Goal: Transaction & Acquisition: Purchase product/service

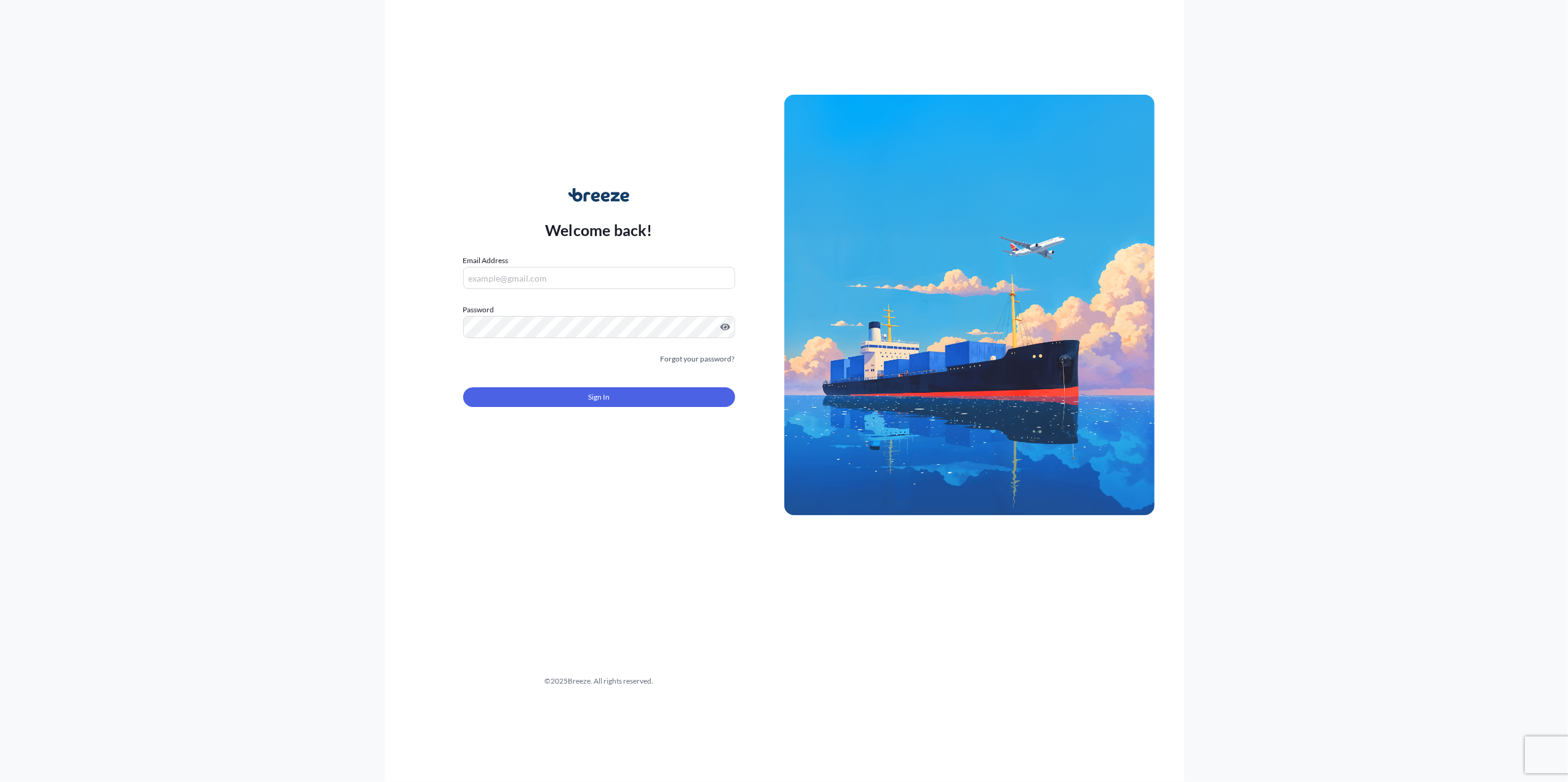
type input "[PERSON_NAME][EMAIL_ADDRESS][PERSON_NAME][DOMAIN_NAME]"
click at [528, 408] on form "Email Address [PERSON_NAME][EMAIL_ADDRESS][PERSON_NAME][DOMAIN_NAME] Password M…" at bounding box center [599, 338] width 272 height 167
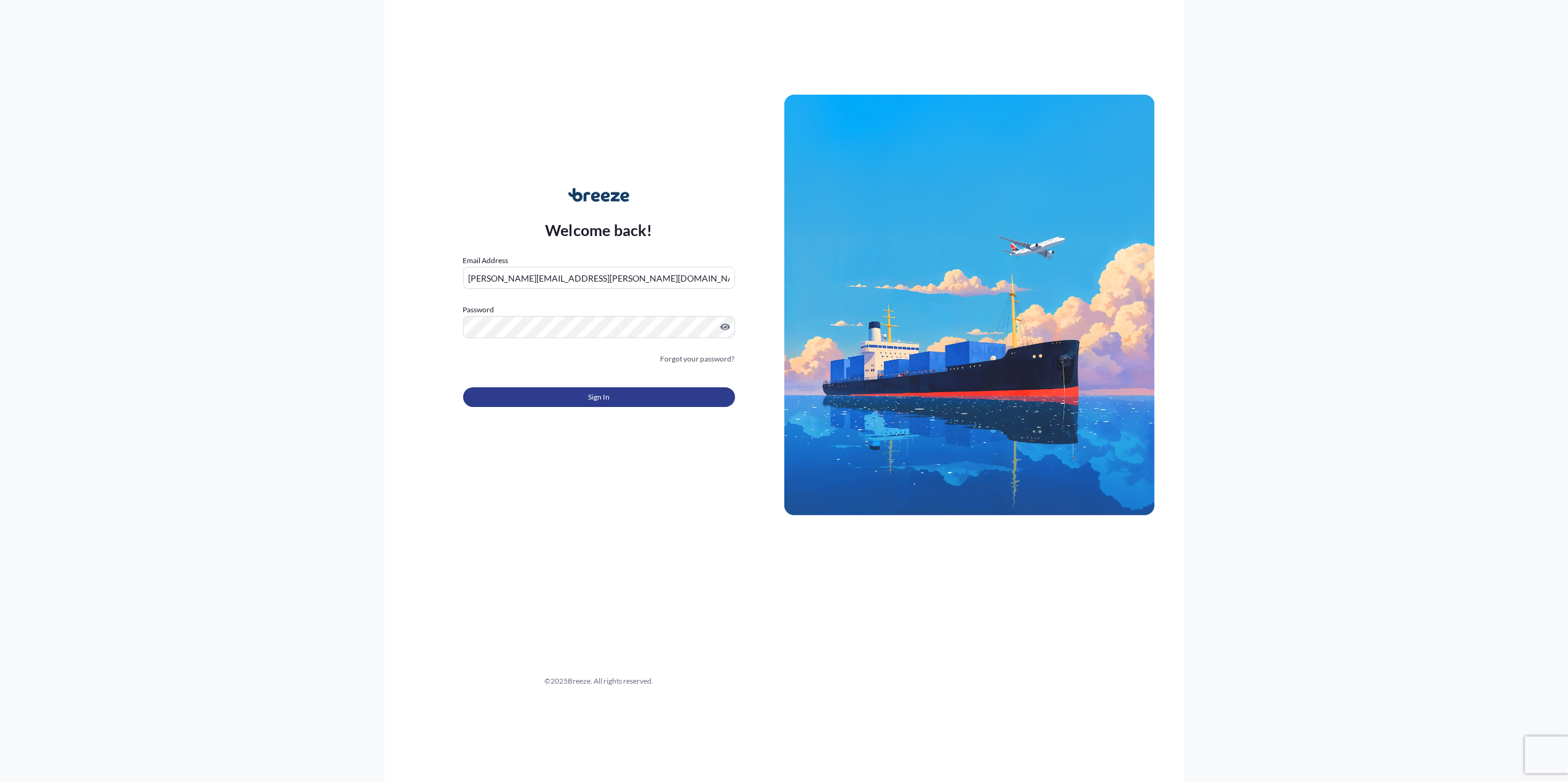
click at [532, 401] on button "Sign In" at bounding box center [599, 397] width 272 height 20
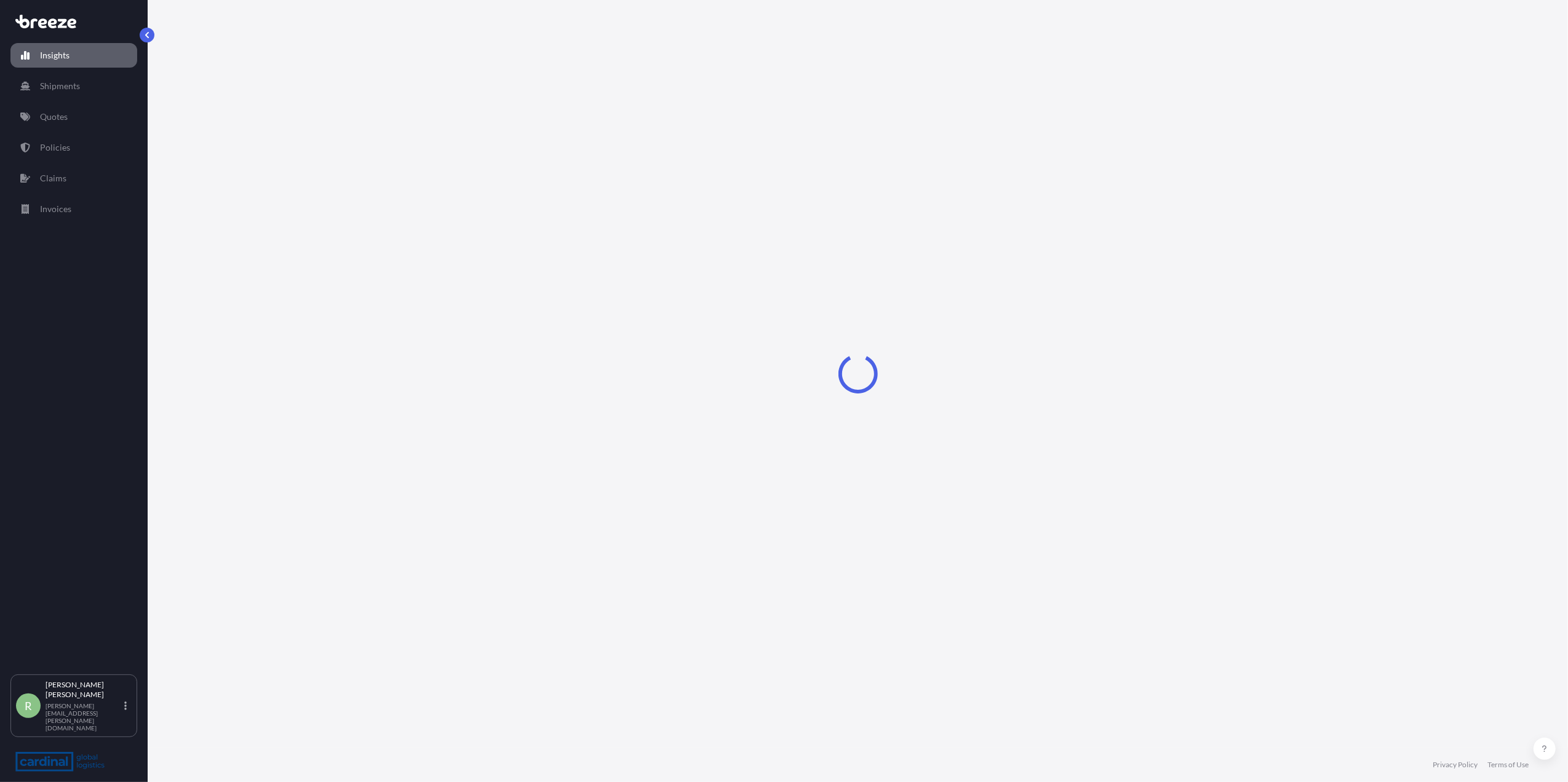
select select "2025"
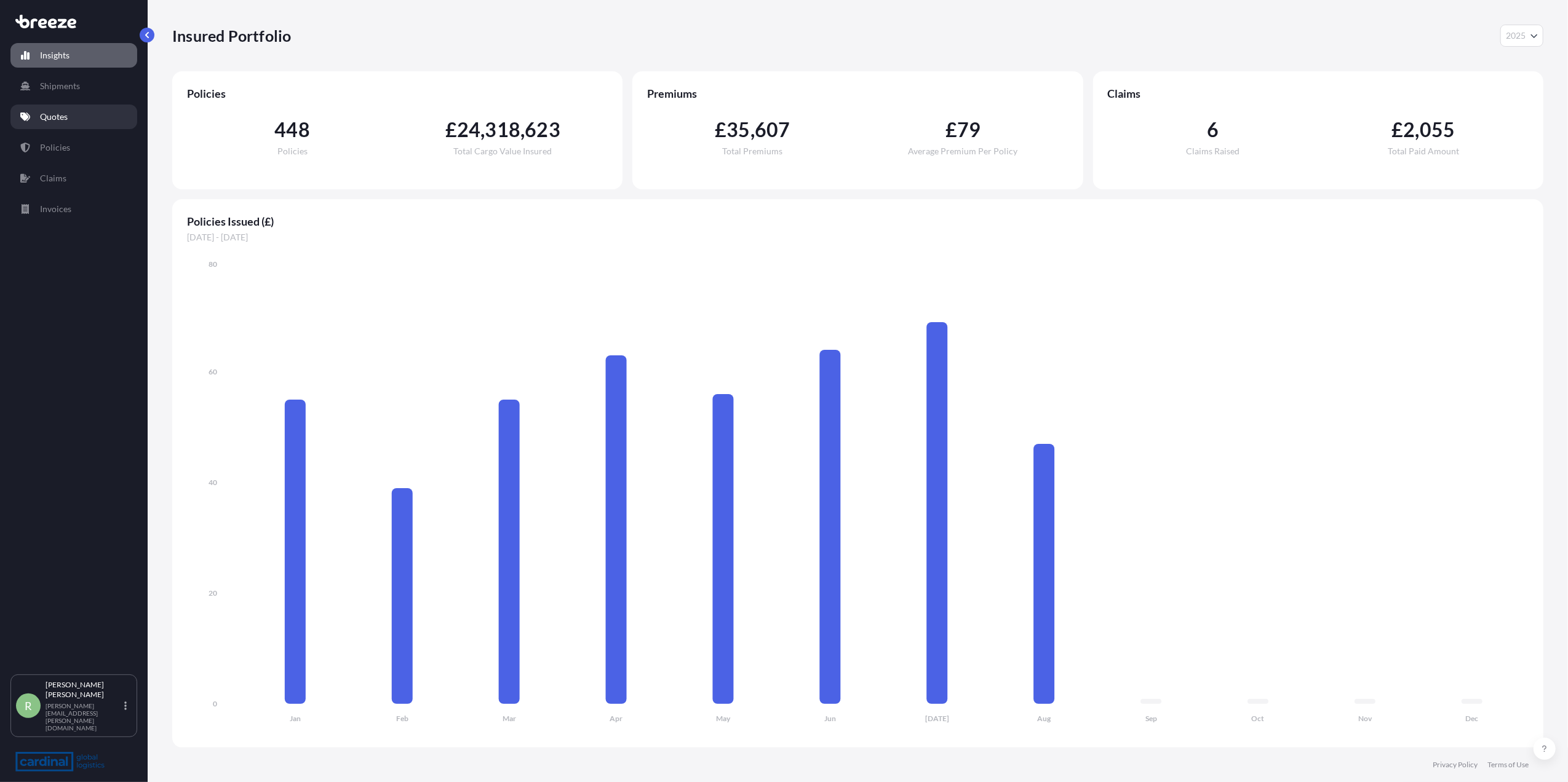
click at [62, 123] on p "Quotes" at bounding box center [53, 116] width 28 height 12
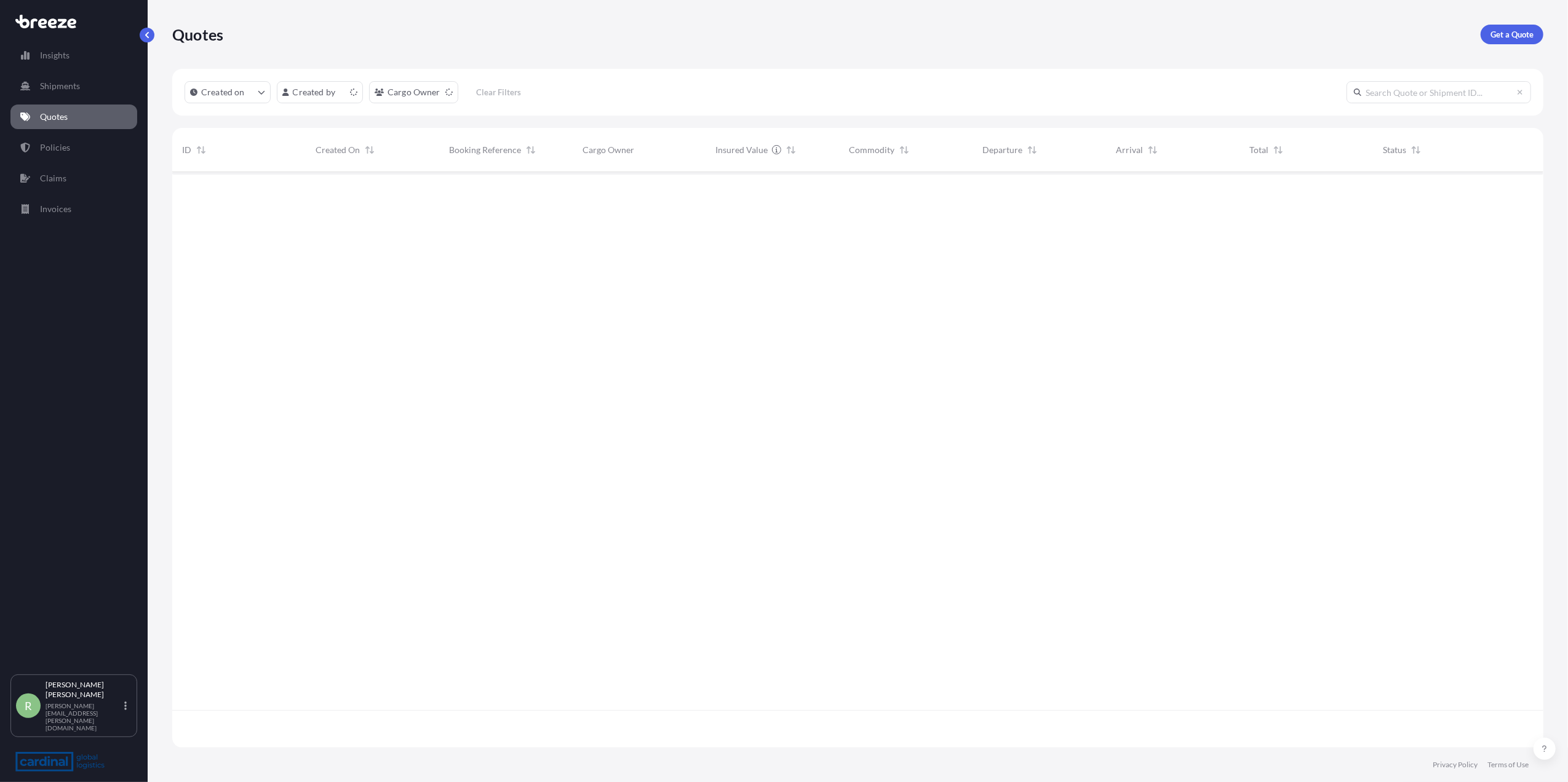
scroll to position [569, 1359]
click at [1492, 28] on p "Get a Quote" at bounding box center [1512, 34] width 43 height 12
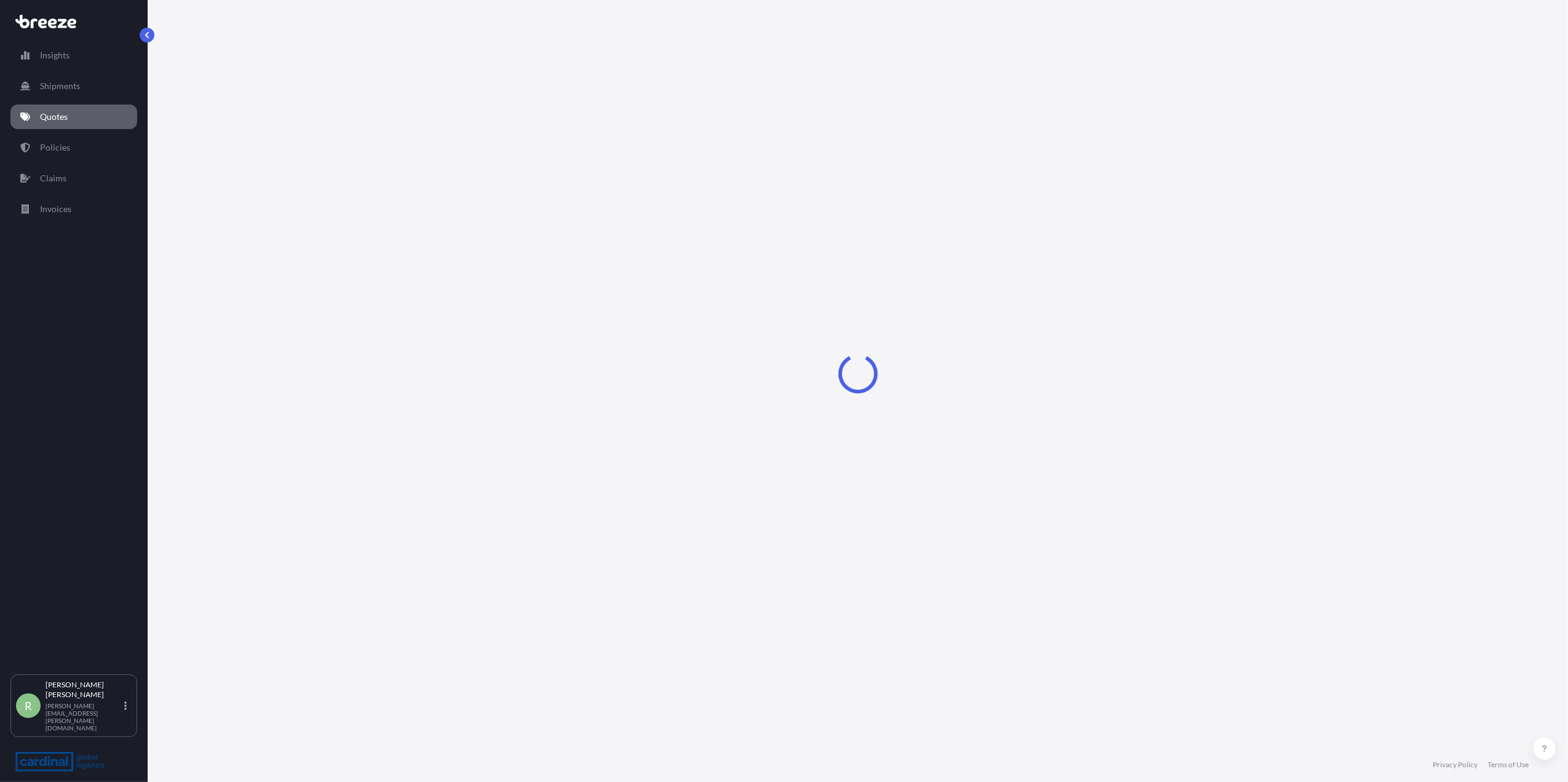
select select "Sea"
select select "1"
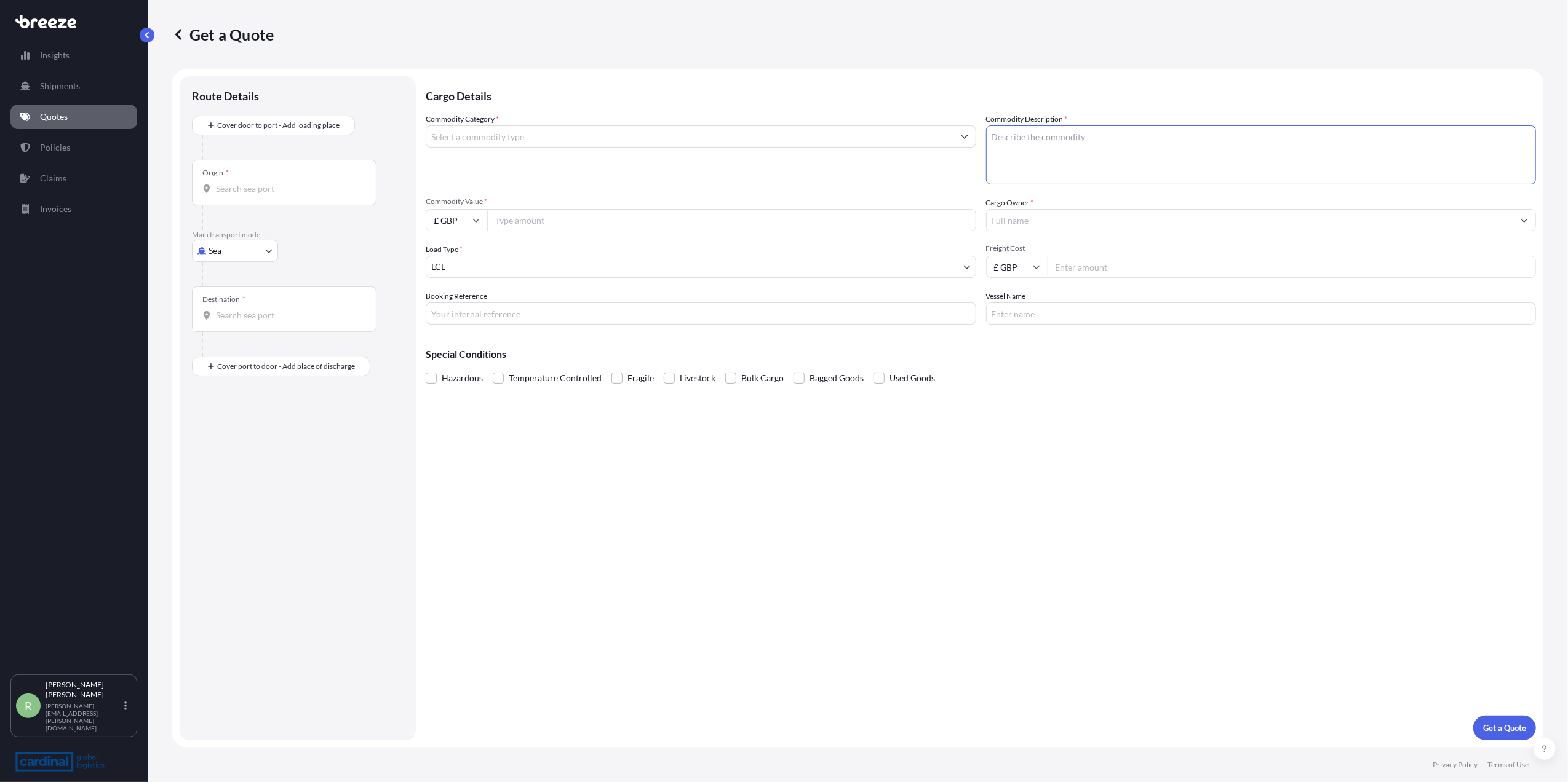
click at [1036, 165] on textarea "Commodity Description *" at bounding box center [1262, 155] width 551 height 59
type textarea "c"
click at [999, 138] on textarea "lattops" at bounding box center [1262, 155] width 551 height 59
click at [1076, 149] on textarea "laptops" at bounding box center [1262, 155] width 551 height 59
type textarea "laptops"
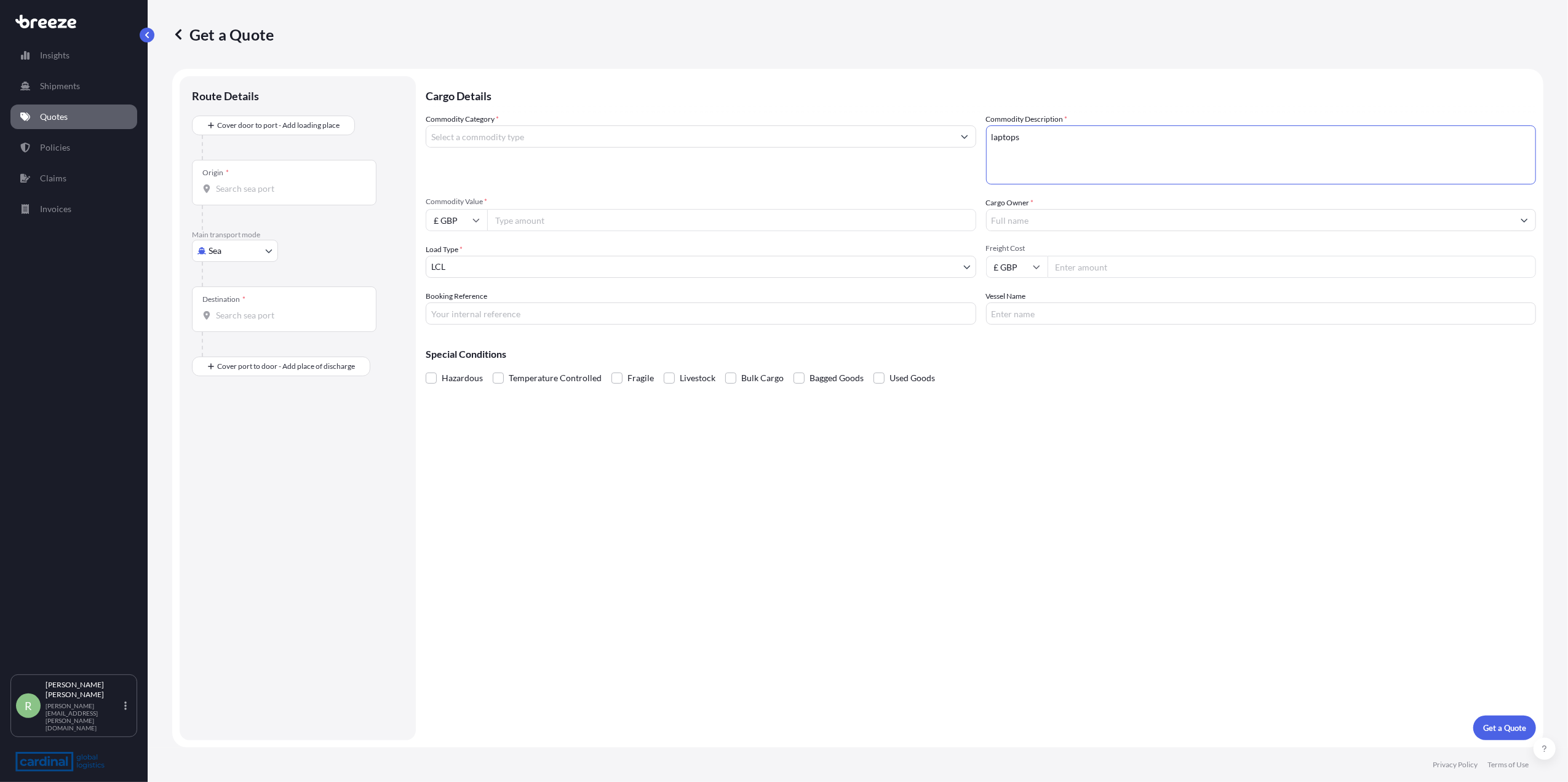
click at [1059, 213] on input "Cargo Owner *" at bounding box center [1250, 220] width 527 height 22
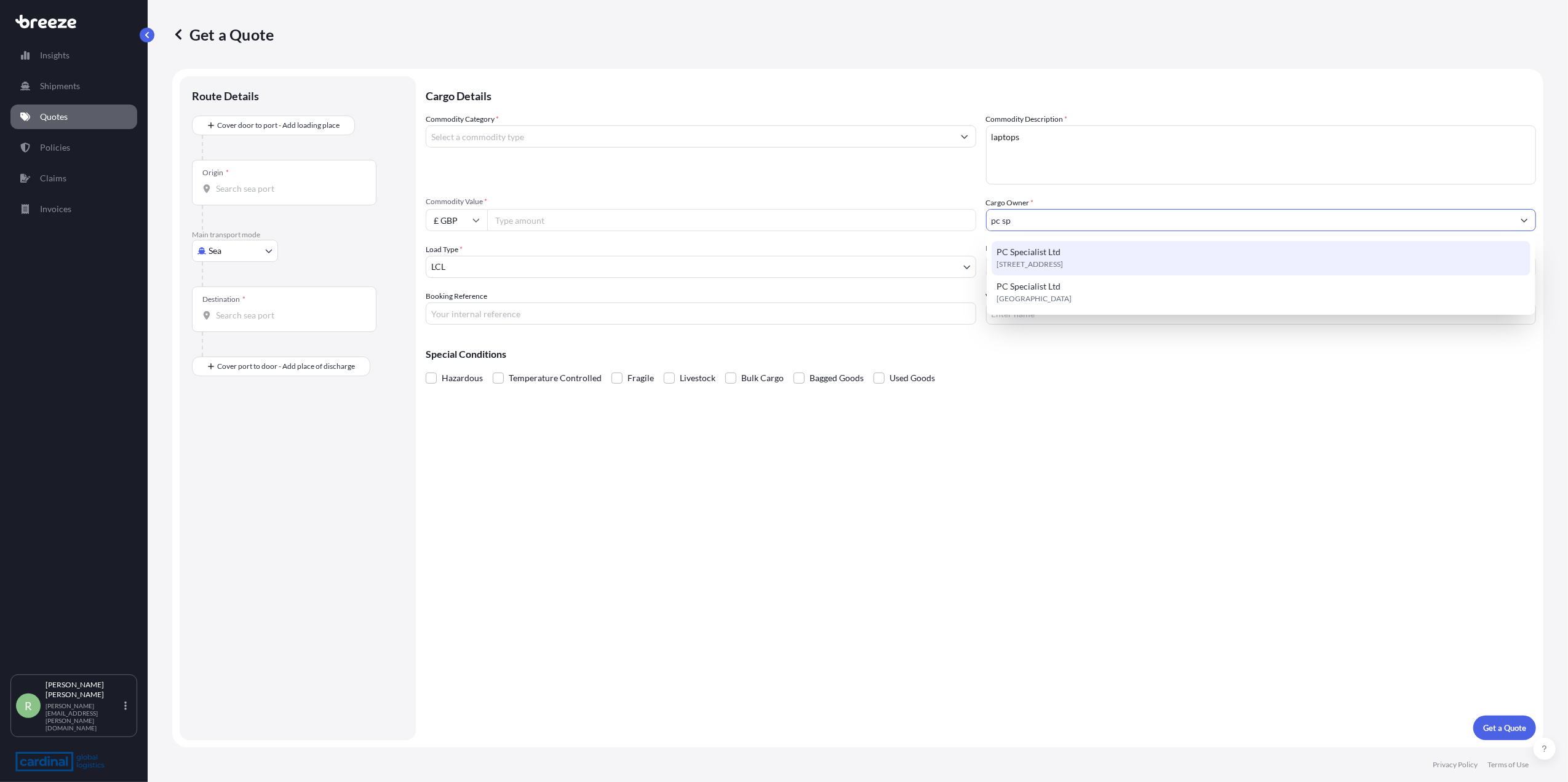
click at [1037, 248] on span "PC Specialist Ltd" at bounding box center [1028, 251] width 64 height 12
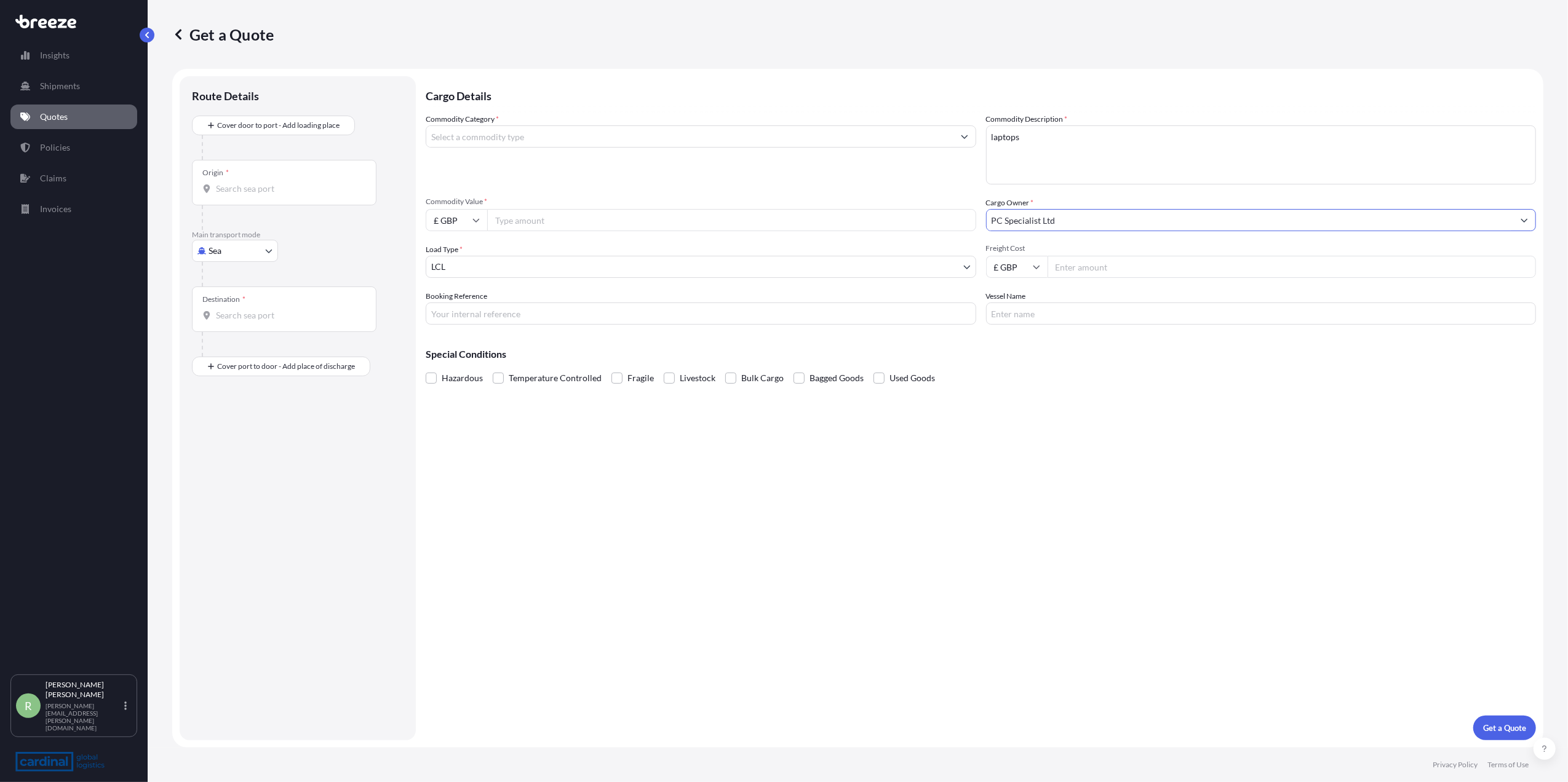
type input "PC Specialist Ltd"
click at [522, 227] on input "Commodity Value *" at bounding box center [732, 220] width 489 height 22
click at [520, 131] on input "Commodity Category *" at bounding box center [690, 136] width 527 height 22
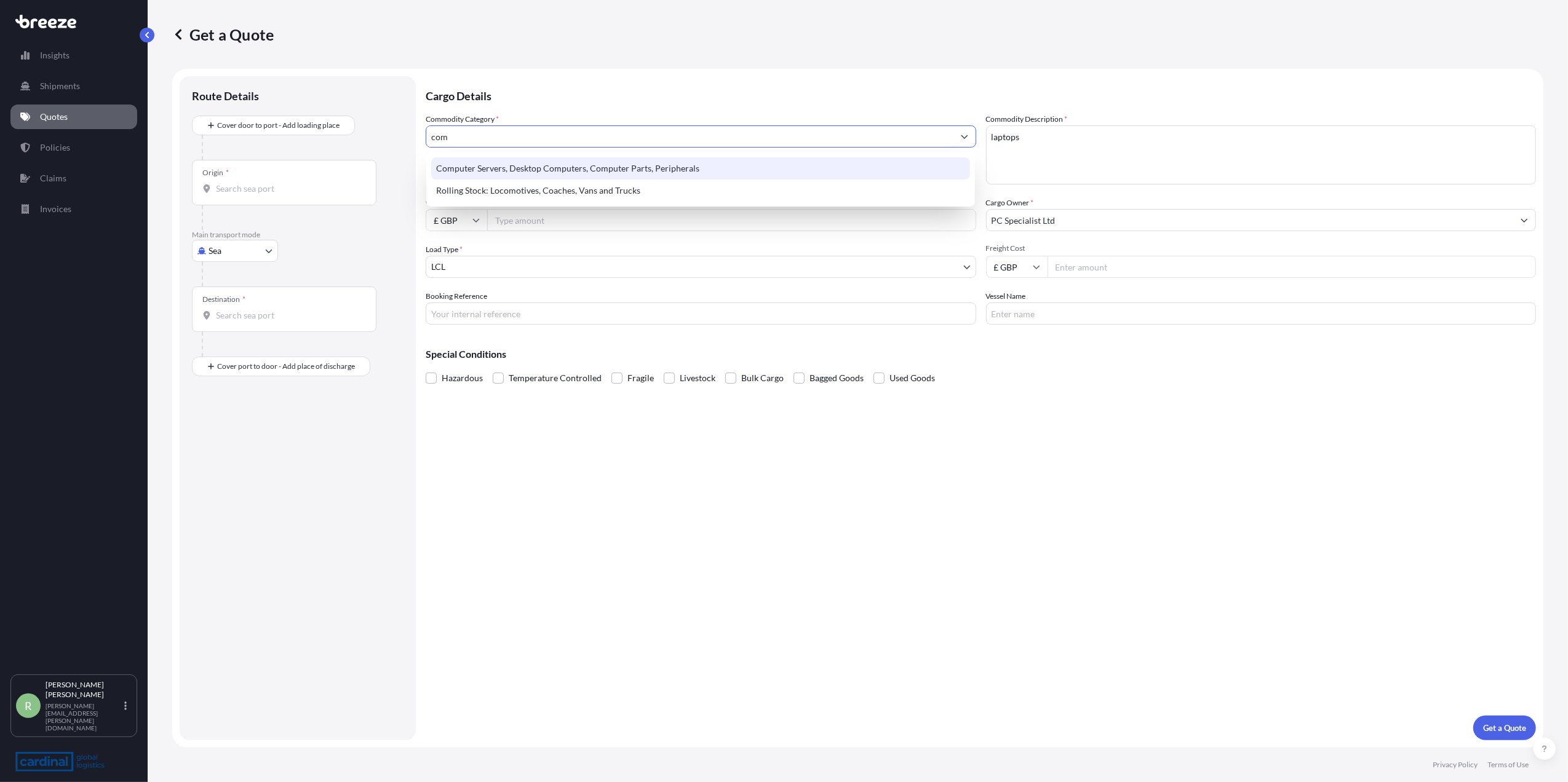
click at [514, 158] on div "Computer Servers, Desktop Computers, Computer Parts, Peripherals" at bounding box center [701, 168] width 539 height 22
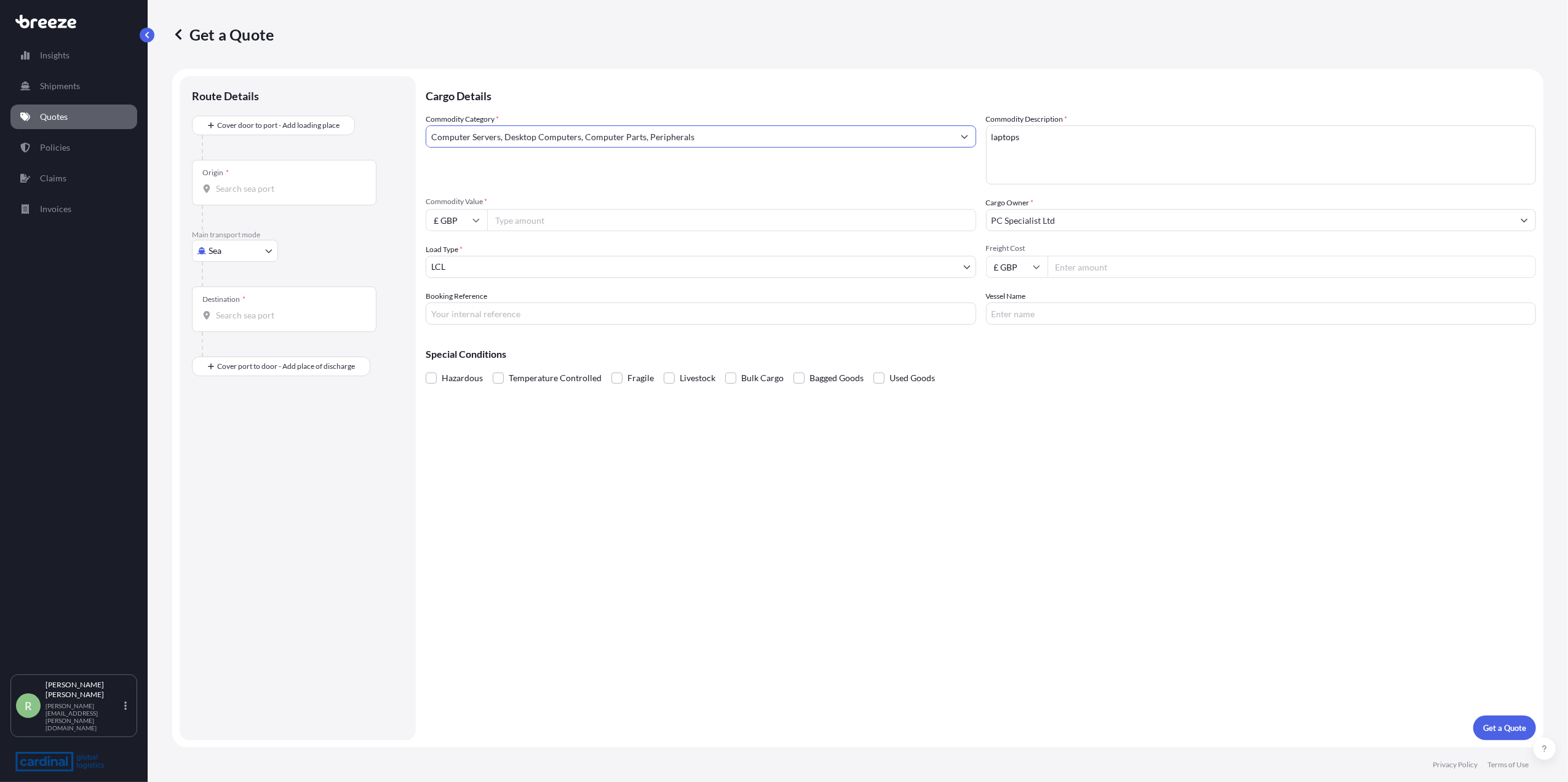
type input "Computer Servers, Desktop Computers, Computer Parts, Peripherals"
click at [240, 249] on body "140 options available. 107 options available. 34 options available. 2 options a…" at bounding box center [784, 391] width 1568 height 782
click at [232, 296] on div "Air" at bounding box center [235, 305] width 77 height 22
select select "Air"
click at [247, 201] on div "Origin *" at bounding box center [284, 187] width 185 height 46
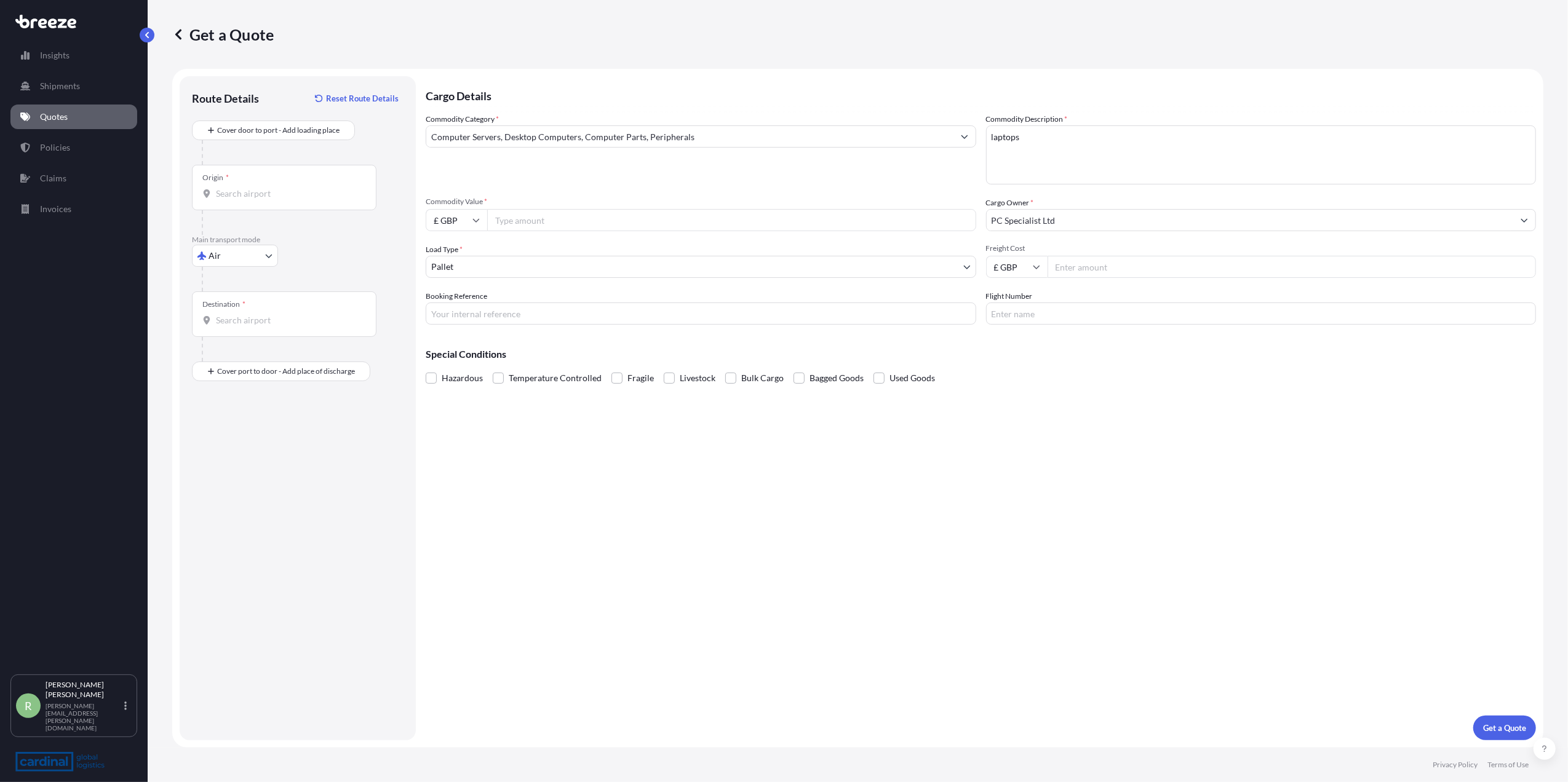
click at [247, 200] on input "Origin *" at bounding box center [289, 194] width 145 height 12
type input "CNPVG - Shanghai Pudong International Apt, [GEOGRAPHIC_DATA]"
click at [234, 314] on div "Destination *" at bounding box center [284, 314] width 185 height 46
click at [234, 314] on input "Destination *" at bounding box center [289, 320] width 145 height 12
click at [261, 382] on div "GBMNC / MAN - Man [PERSON_NAME], [GEOGRAPHIC_DATA]" at bounding box center [313, 399] width 233 height 35
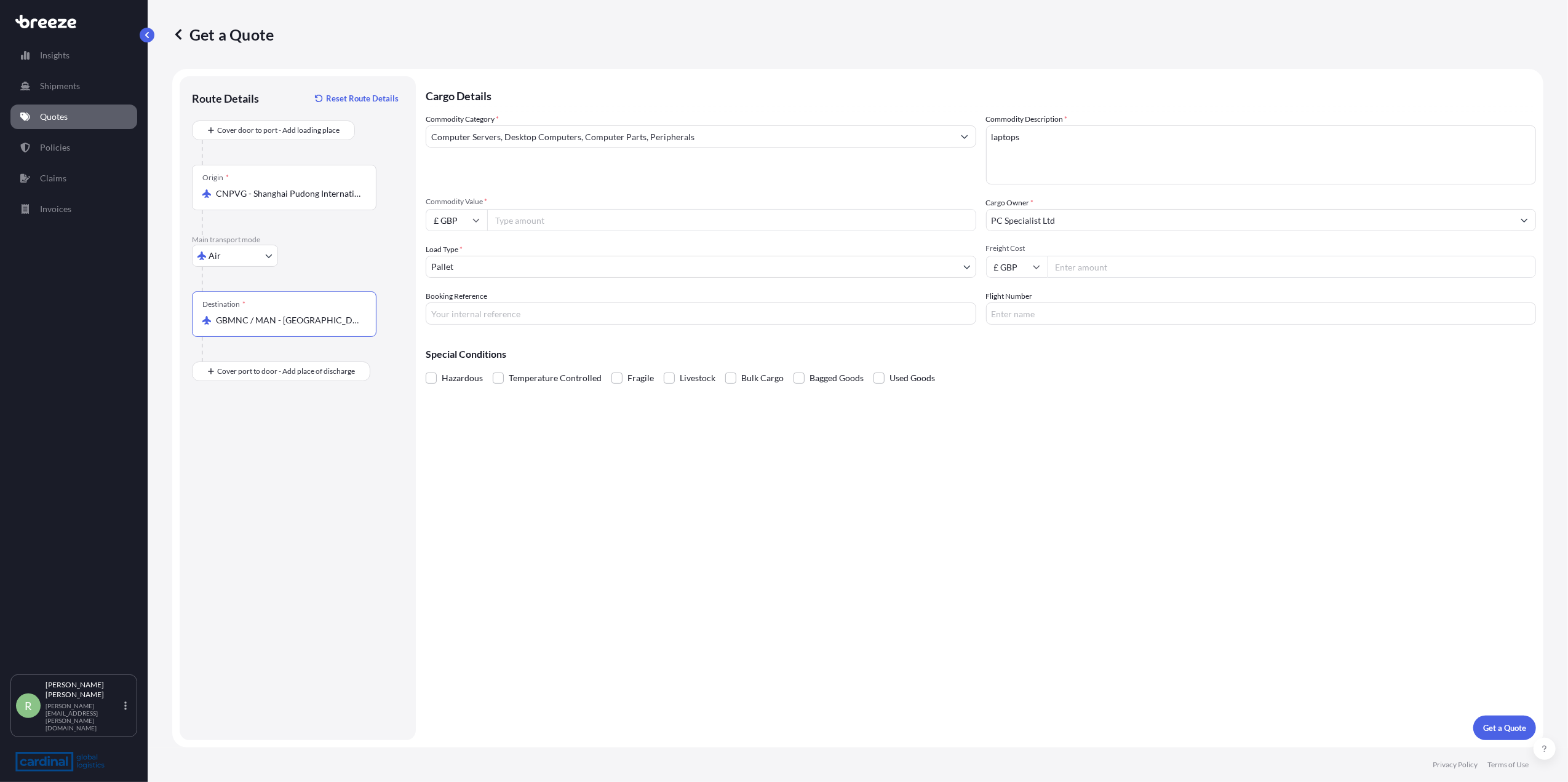
type input "GBMNC / MAN - [GEOGRAPHIC_DATA], [GEOGRAPHIC_DATA]"
click at [1034, 315] on input "Flight Number" at bounding box center [1262, 313] width 551 height 22
click at [1078, 268] on input "Freight Cost" at bounding box center [1292, 267] width 489 height 22
click at [569, 217] on input "Commodity Value *" at bounding box center [732, 220] width 489 height 22
type input "41774.10"
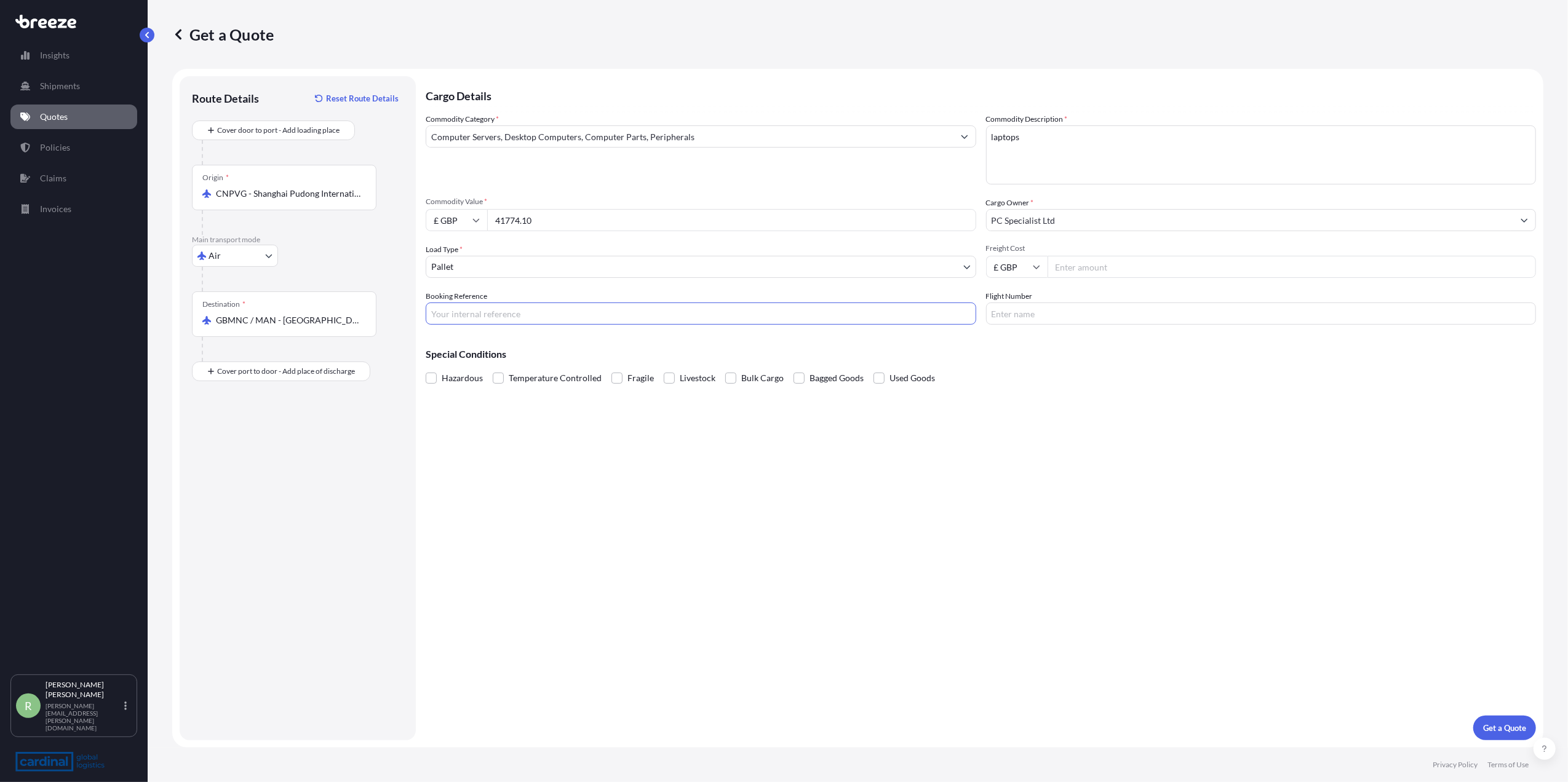
click at [506, 311] on input "Booking Reference" at bounding box center [701, 313] width 551 height 22
type input "2PIA5080075"
type input "2418"
type input "ey"
drag, startPoint x: 499, startPoint y: 310, endPoint x: 376, endPoint y: 310, distance: 123.0
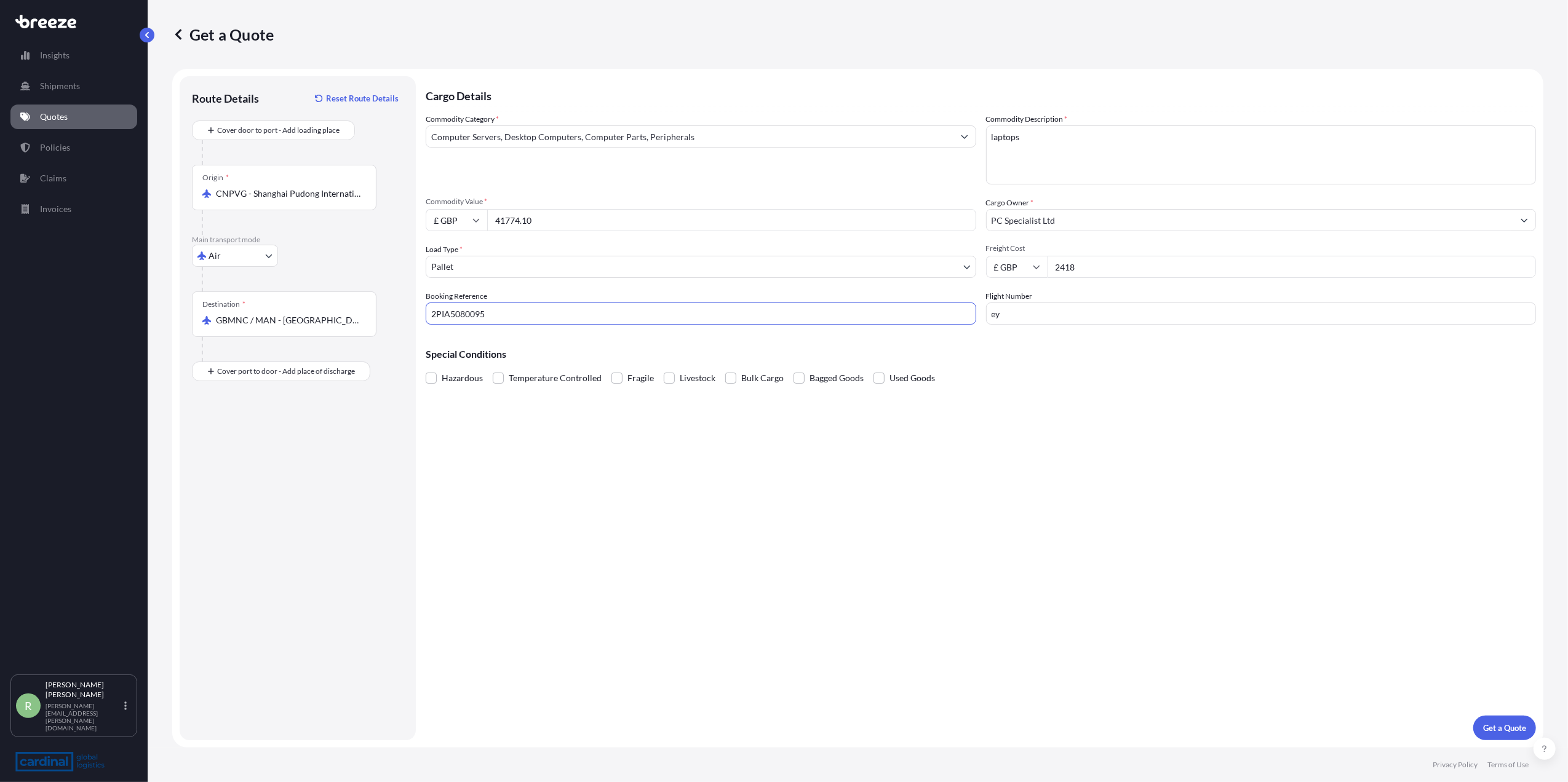
click at [376, 310] on form "Route Details Reset Route Details Cover door to port - Add loading place Place …" at bounding box center [858, 408] width 1371 height 679
type input "2PIA5080095"
drag, startPoint x: 1046, startPoint y: 305, endPoint x: 1036, endPoint y: 310, distance: 11.2
click at [1046, 305] on input "ey" at bounding box center [1262, 313] width 551 height 22
drag, startPoint x: 1021, startPoint y: 314, endPoint x: 999, endPoint y: 314, distance: 22.0
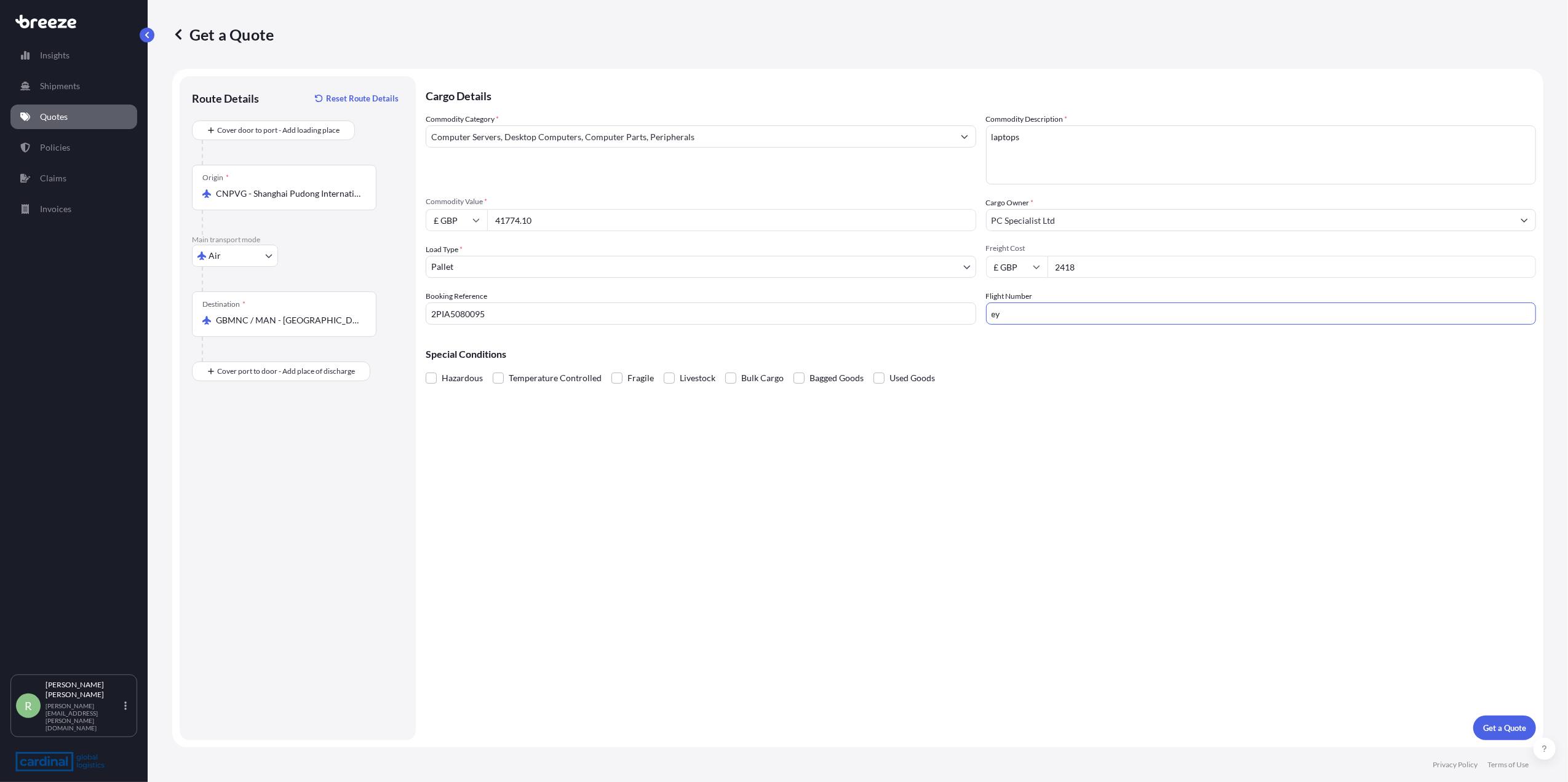
click at [999, 314] on input "ey" at bounding box center [1262, 313] width 551 height 22
type input "e"
type input "lh 8029"
click at [1491, 731] on p "Get a Quote" at bounding box center [1504, 728] width 43 height 12
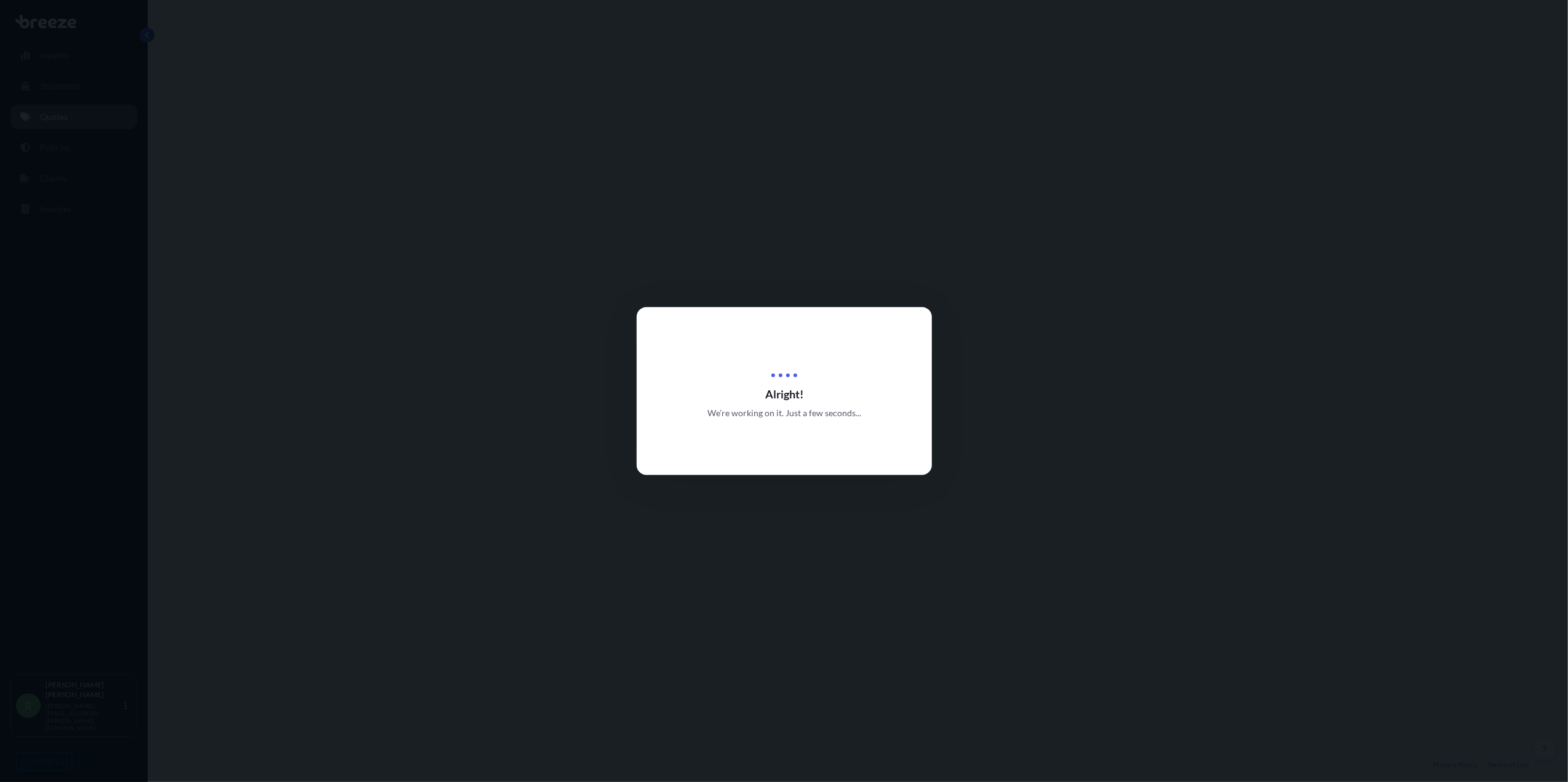
select select "Air"
select select "1"
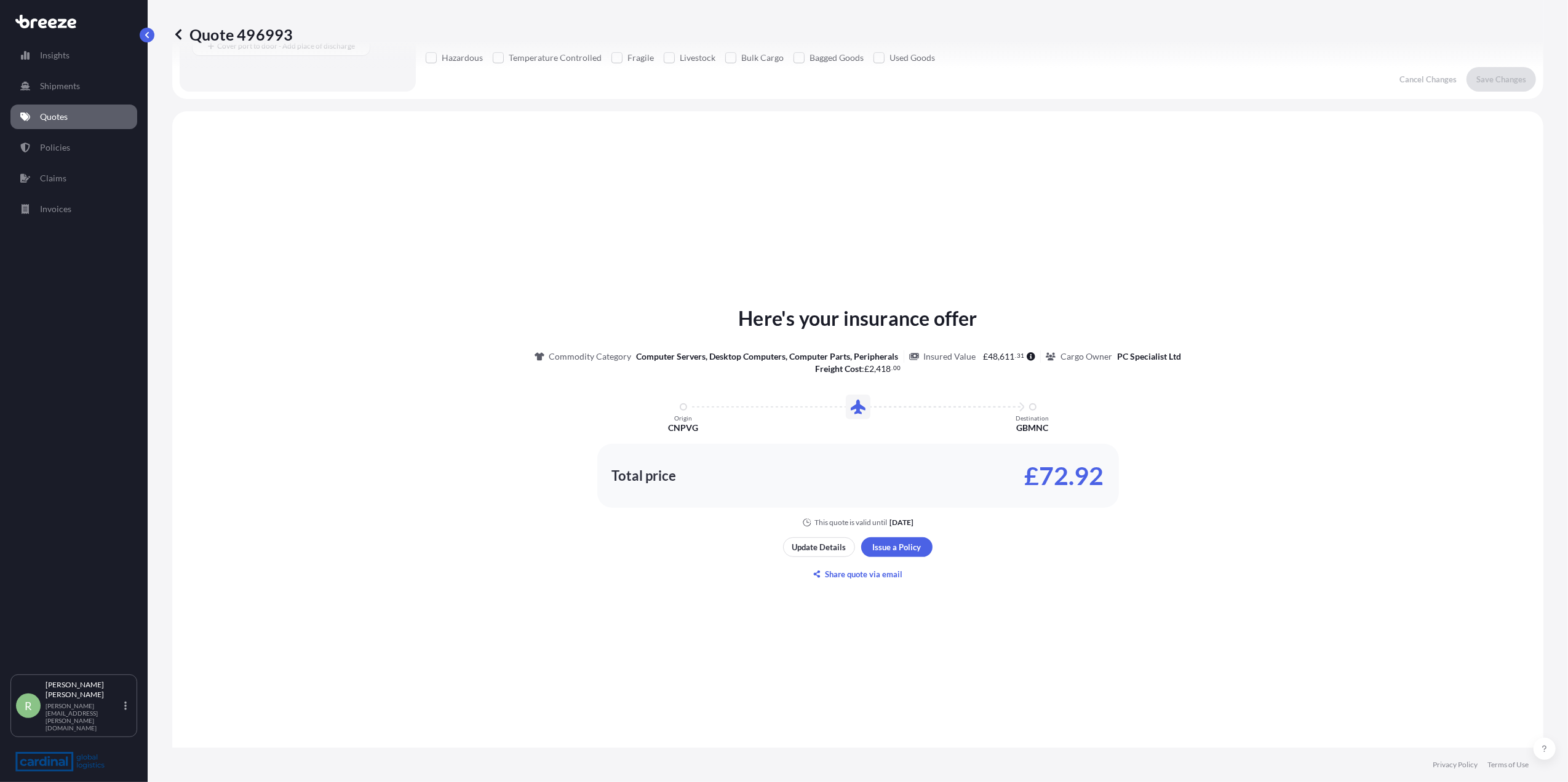
scroll to position [363, 0]
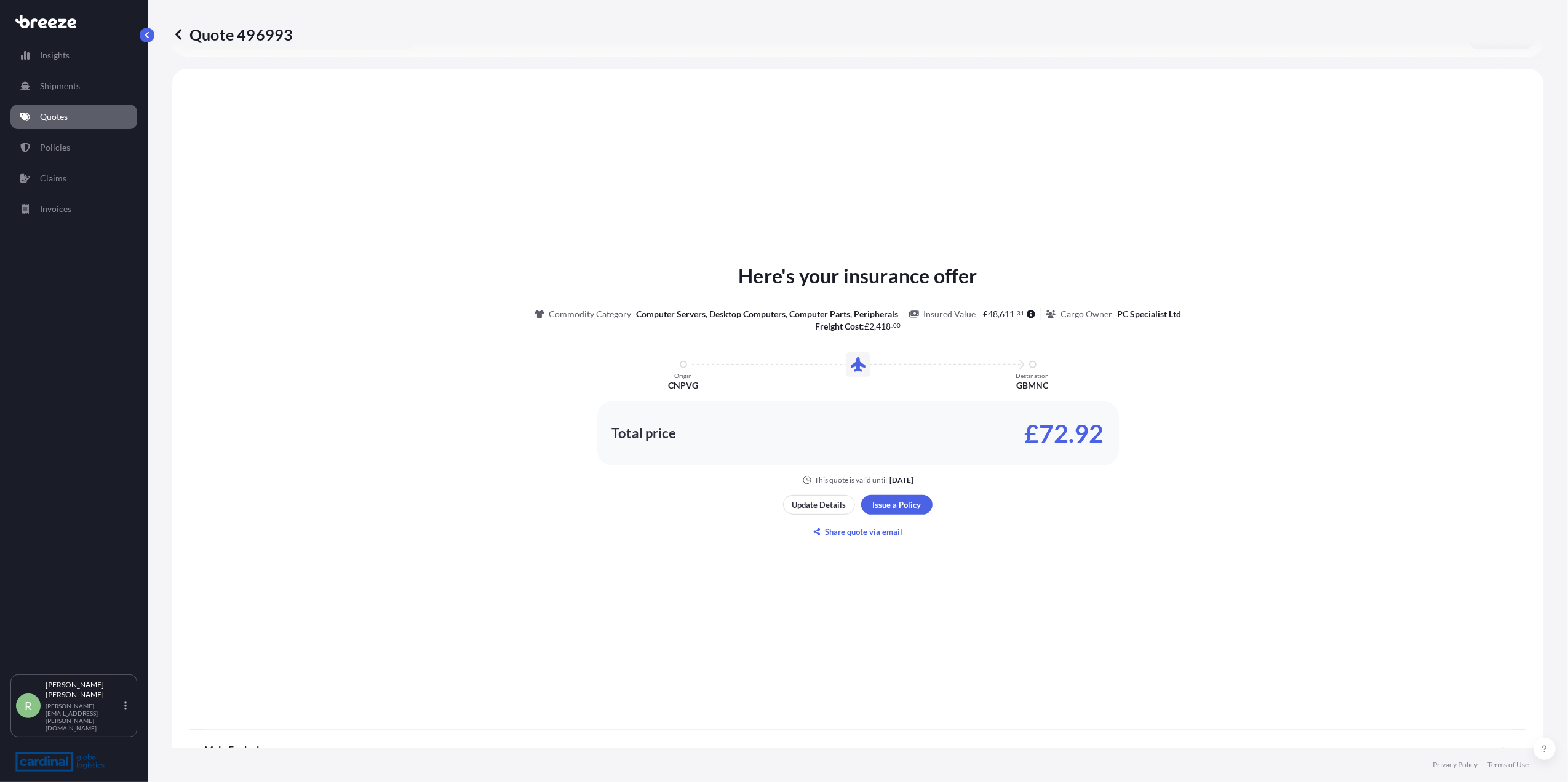
drag, startPoint x: 1177, startPoint y: 32, endPoint x: 1117, endPoint y: 53, distance: 63.6
click at [1117, 53] on div "Quote 496993" at bounding box center [858, 34] width 1371 height 69
click at [1324, 325] on div "Here's your insurance offer Commodity Category Computer Servers, Desktop Comput…" at bounding box center [858, 373] width 1337 height 224
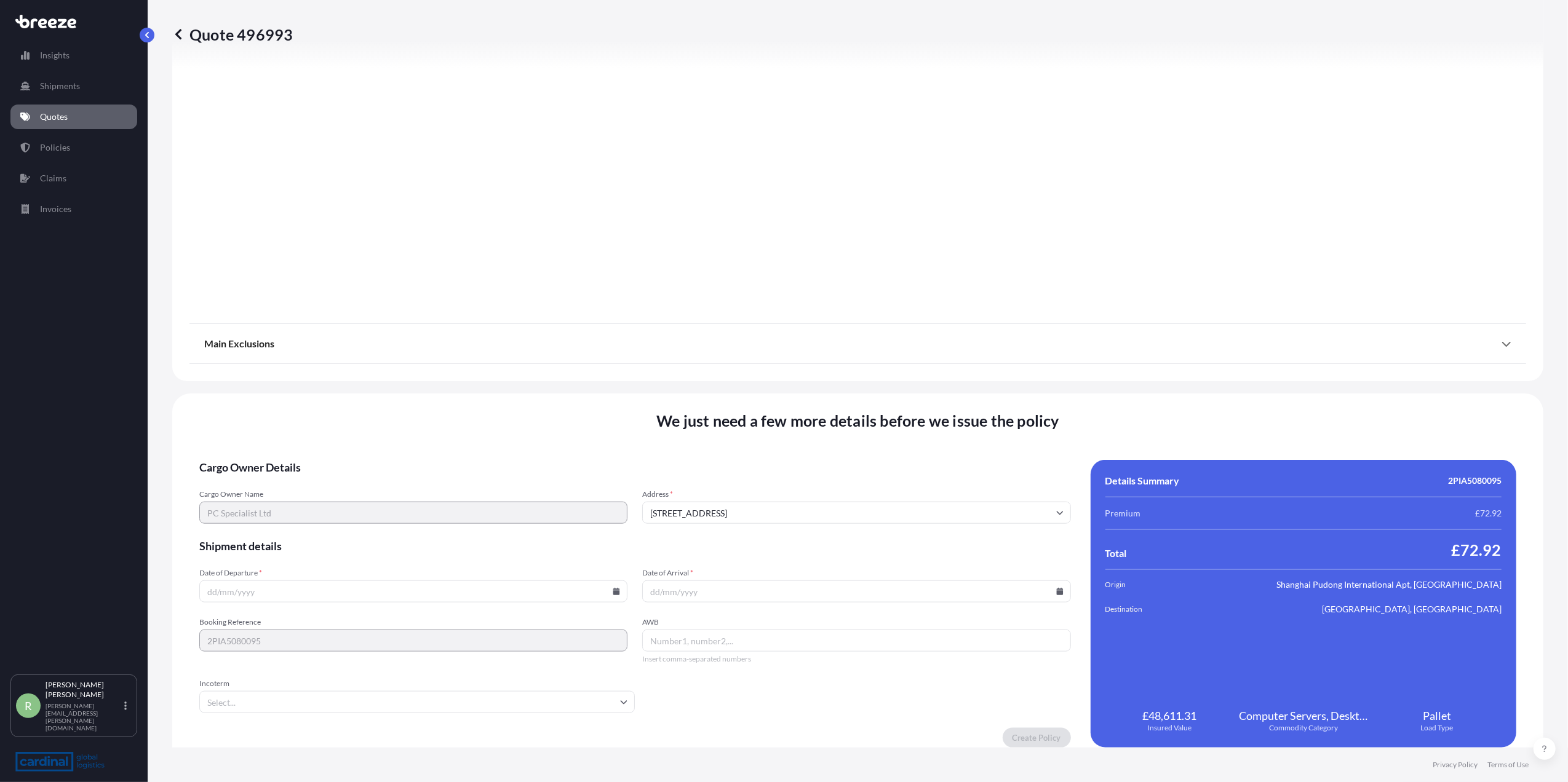
scroll to position [1170, 0]
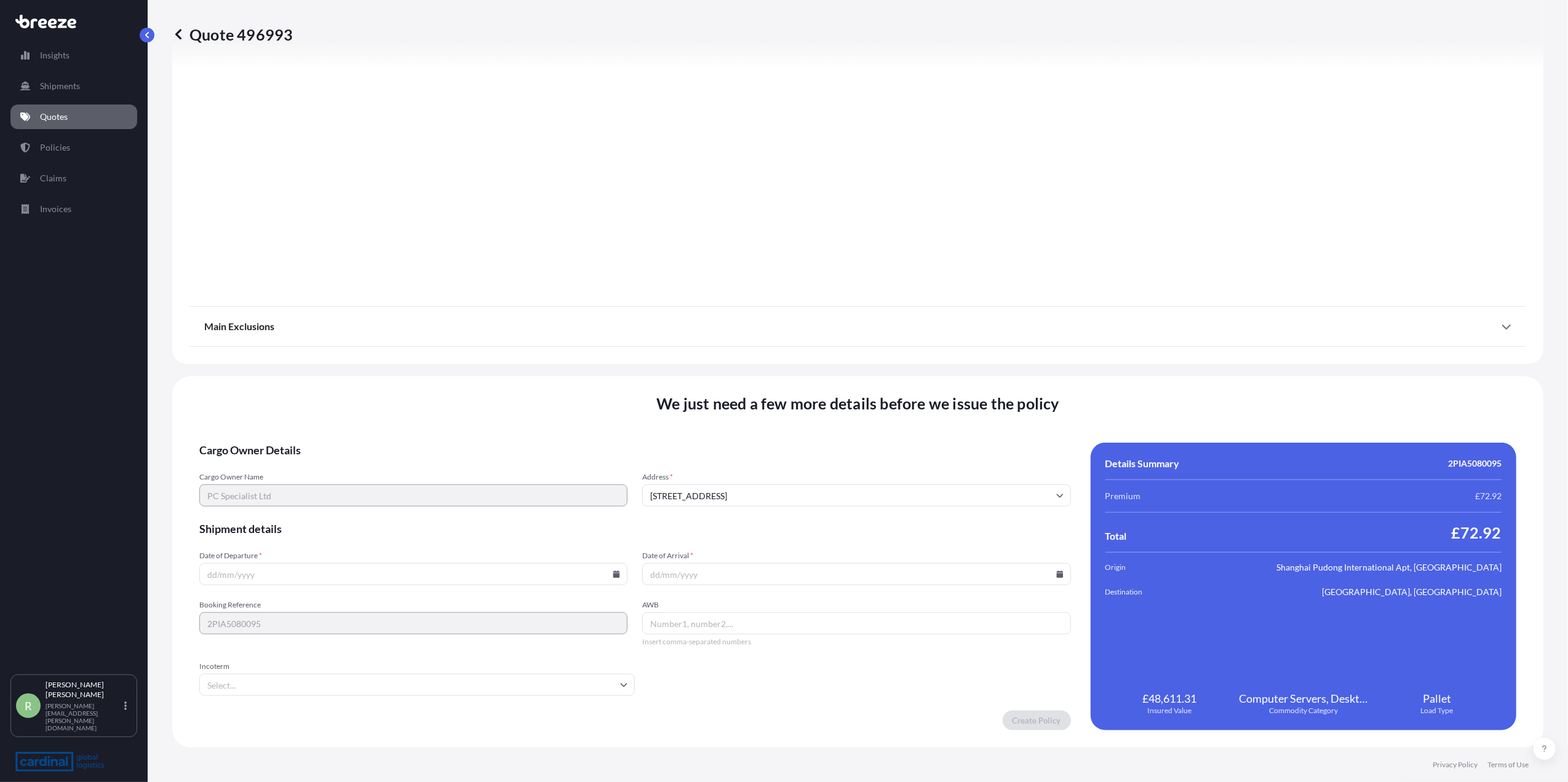
click at [267, 574] on input "Date of Departure *" at bounding box center [414, 574] width 429 height 22
click at [613, 576] on icon at bounding box center [616, 574] width 7 height 7
click at [324, 487] on button "18" at bounding box center [326, 488] width 20 height 20
type input "[DATE]"
click at [1056, 577] on icon at bounding box center [1060, 574] width 7 height 7
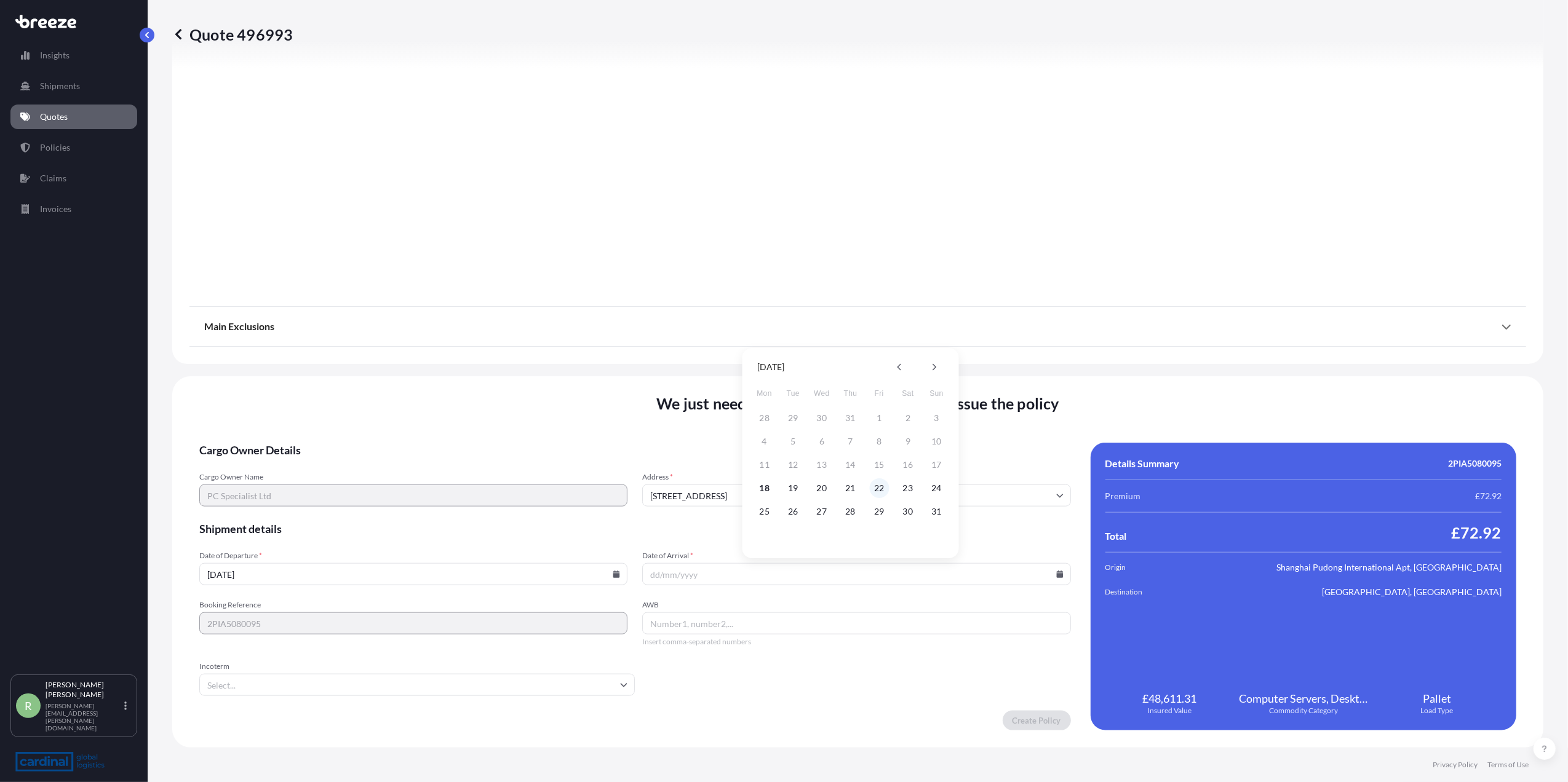
click at [877, 487] on button "22" at bounding box center [879, 488] width 20 height 20
type input "[DATE]"
click at [703, 628] on input "AWB" at bounding box center [856, 623] width 429 height 22
paste input "02025013866"
click at [320, 672] on div "Incoterm" at bounding box center [417, 679] width 436 height 35
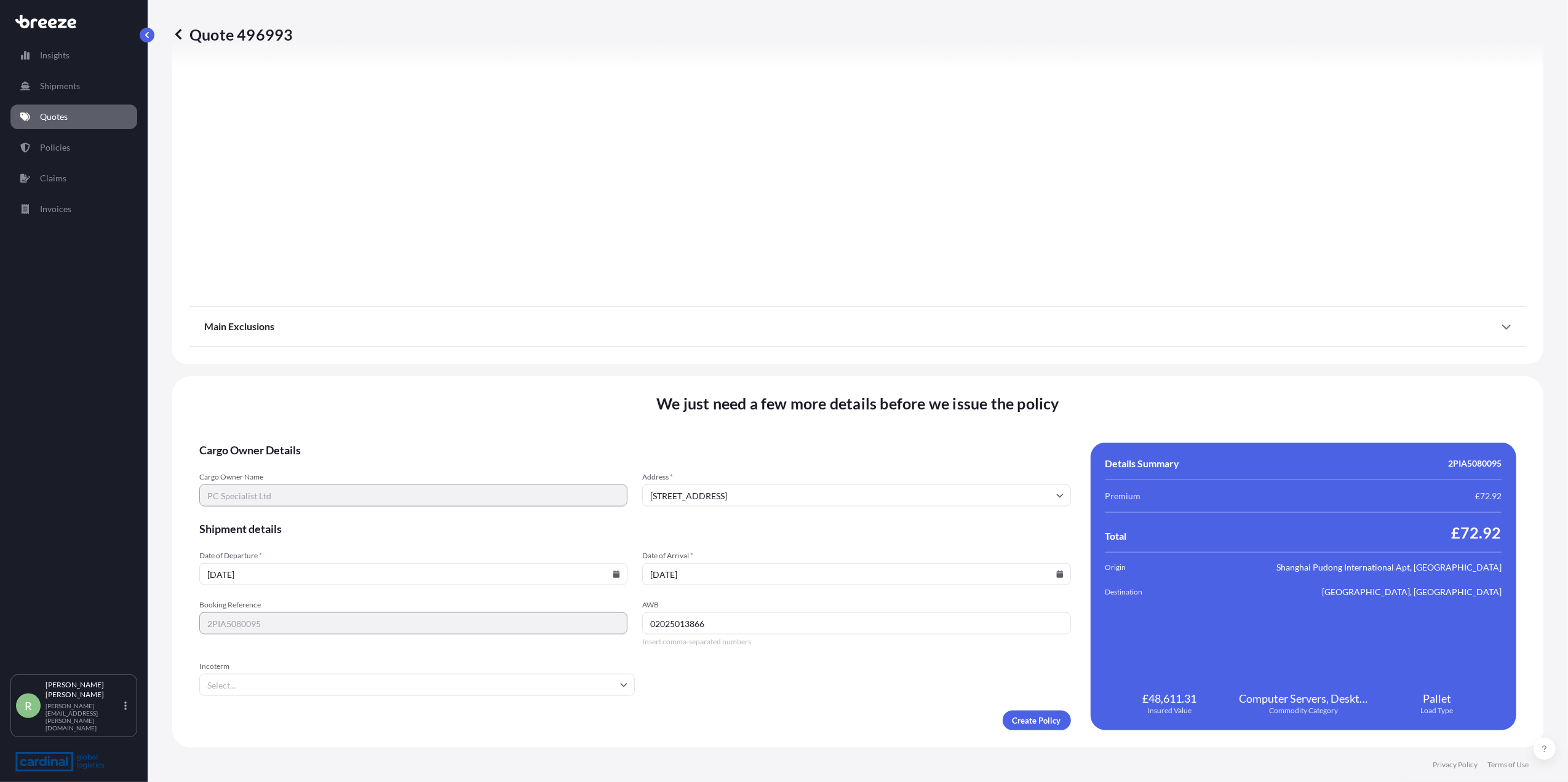
type input "02025013866"
click at [293, 678] on input "Incoterm" at bounding box center [417, 685] width 436 height 22
type input "E"
click at [259, 709] on li "EXW" at bounding box center [415, 718] width 422 height 23
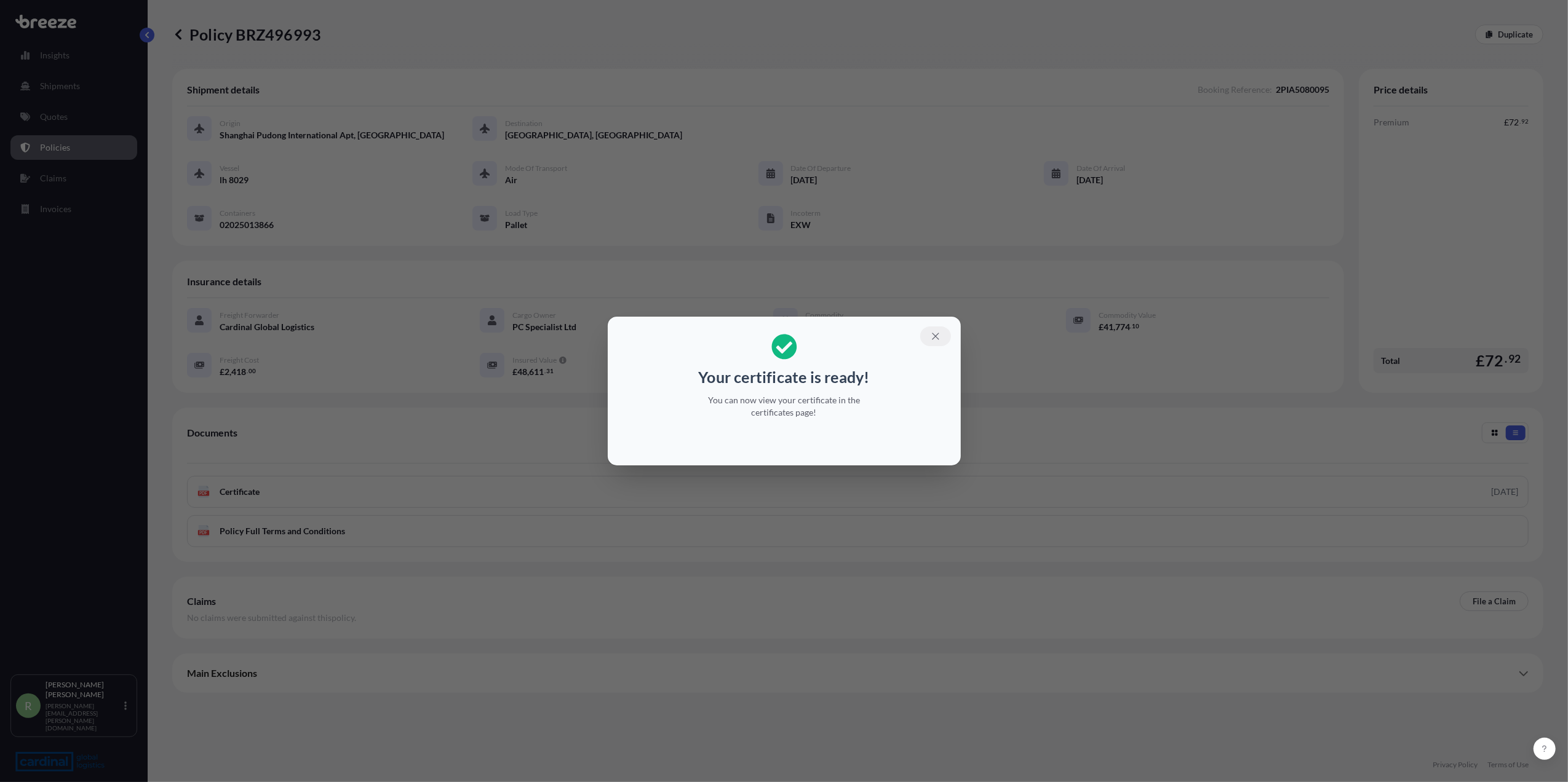
click at [930, 333] on icon "button" at bounding box center [936, 336] width 11 height 11
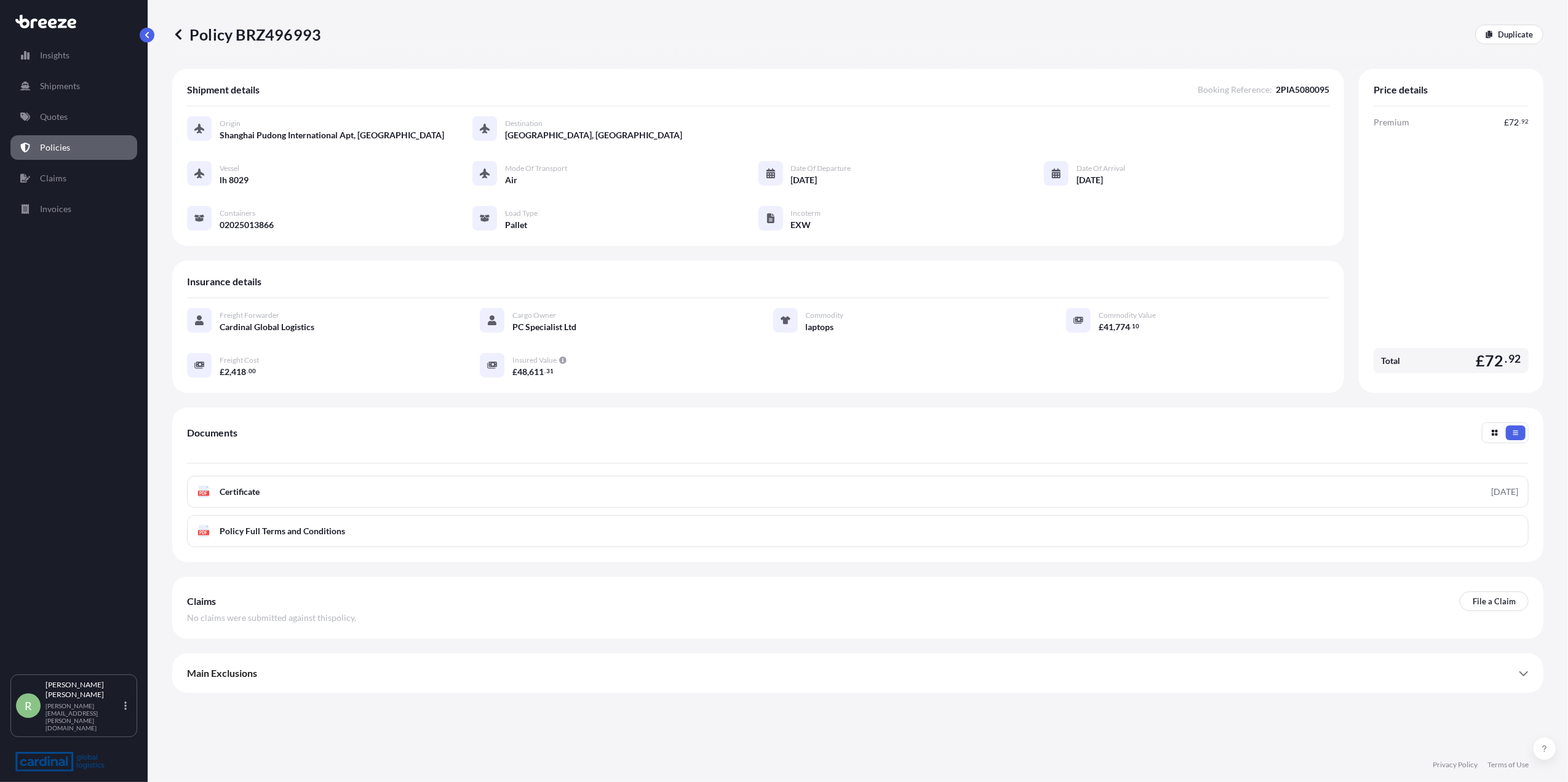
click at [1266, 219] on div "Vessel lh 8029 Mode of Transport Air Date of Departure [DATE] Date of Arrival […" at bounding box center [759, 196] width 1143 height 70
